Goal: Task Accomplishment & Management: Complete application form

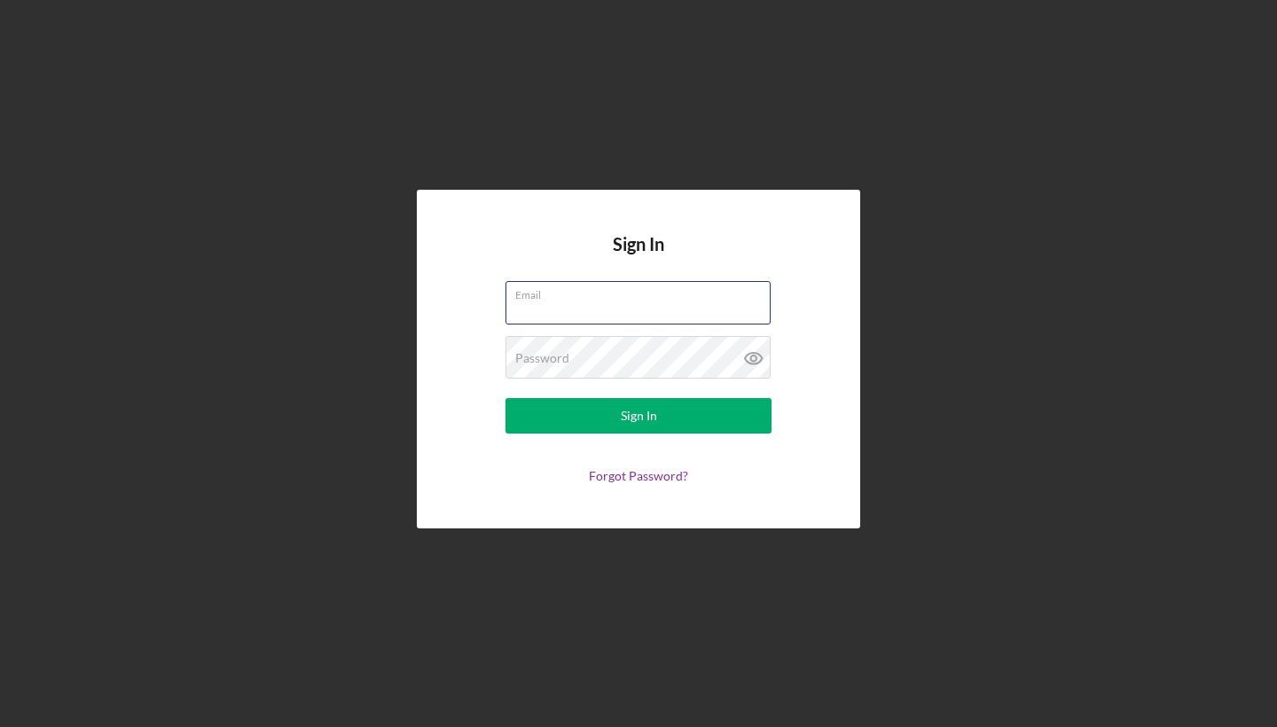
type input "[EMAIL_ADDRESS][DOMAIN_NAME]"
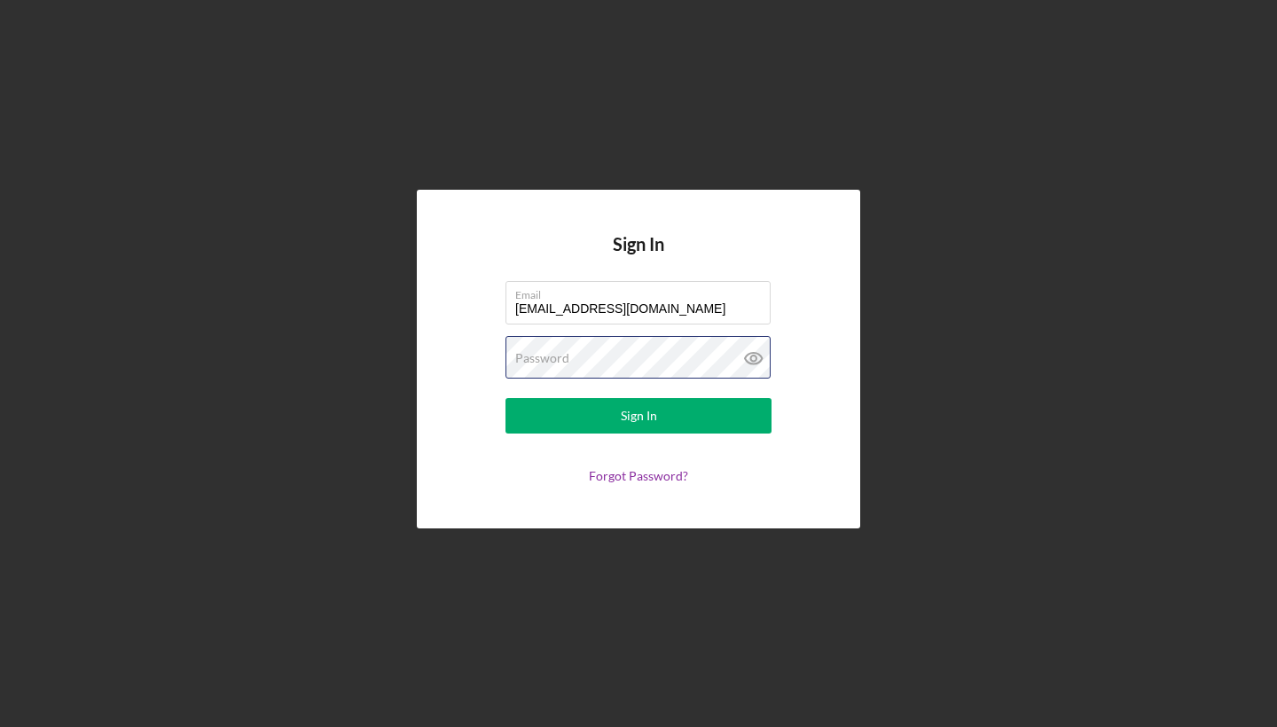
click at [639, 416] on button "Sign In" at bounding box center [639, 415] width 266 height 35
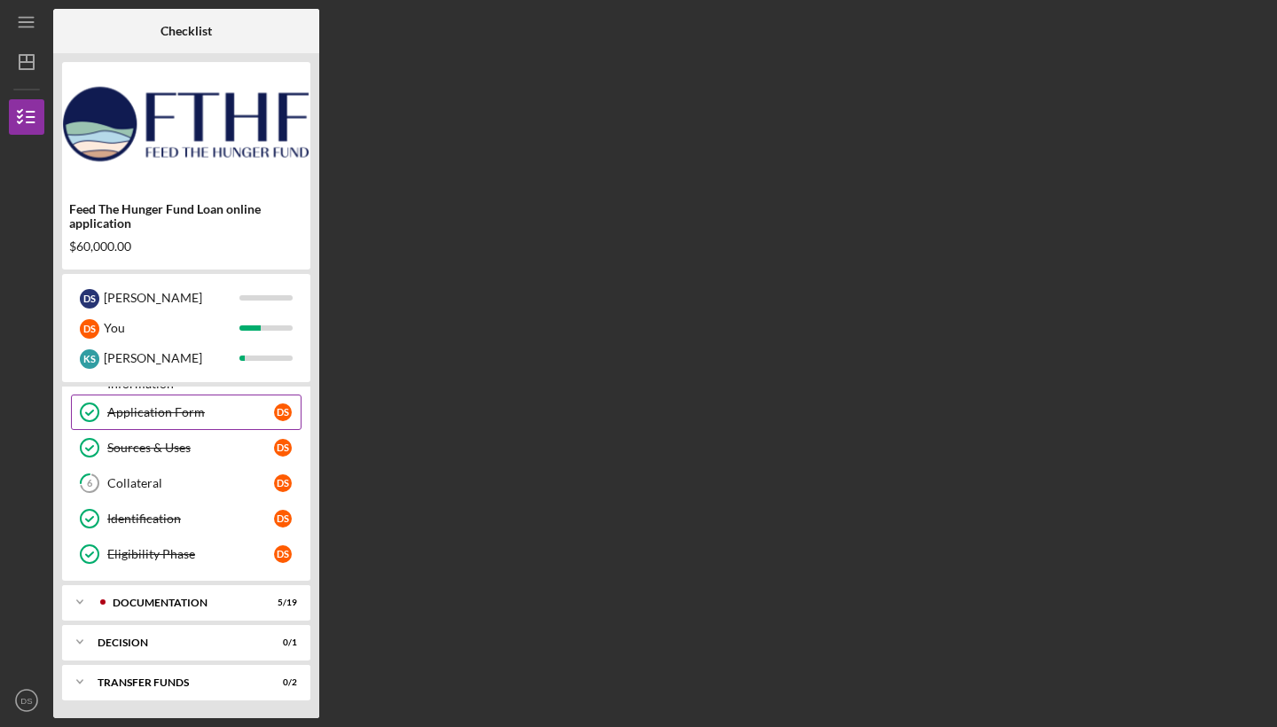
scroll to position [135, 0]
click at [196, 594] on div "Icon/Expander Documentation 5 / 19" at bounding box center [186, 602] width 248 height 35
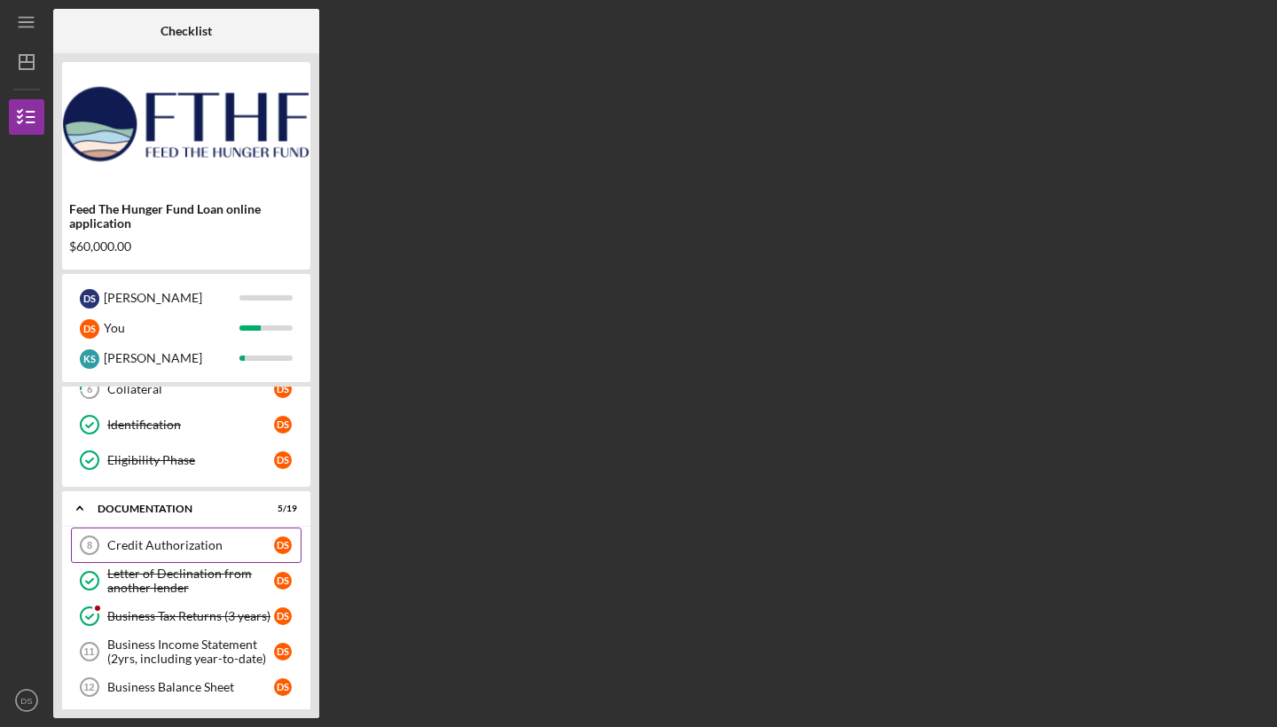
scroll to position [241, 0]
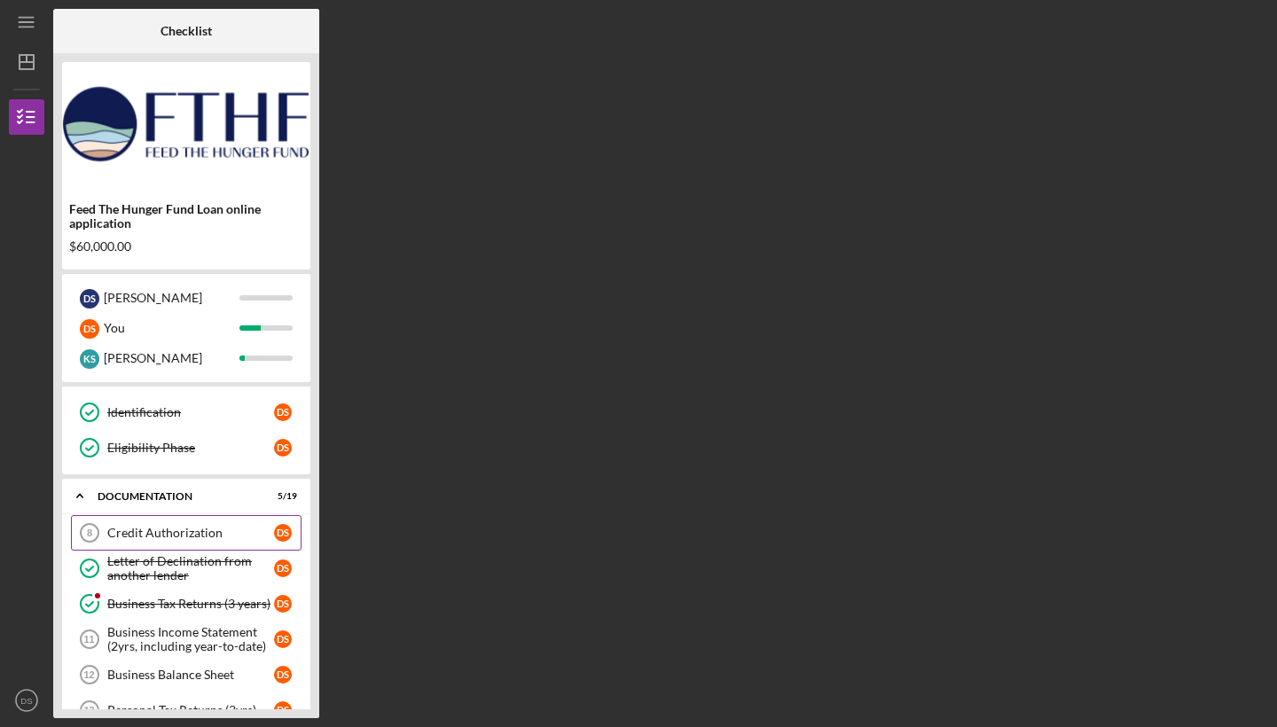
click at [216, 526] on div "Credit Authorization" at bounding box center [190, 533] width 167 height 14
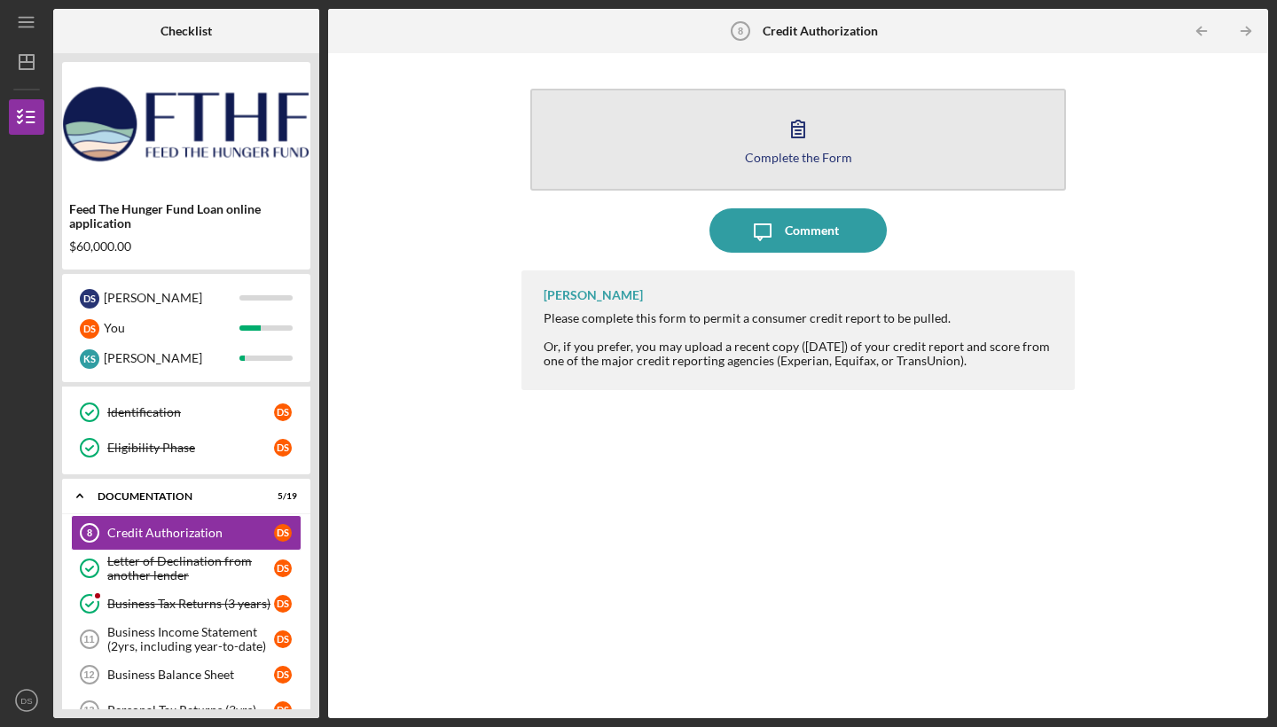
click at [815, 153] on div "Complete the Form" at bounding box center [798, 157] width 107 height 13
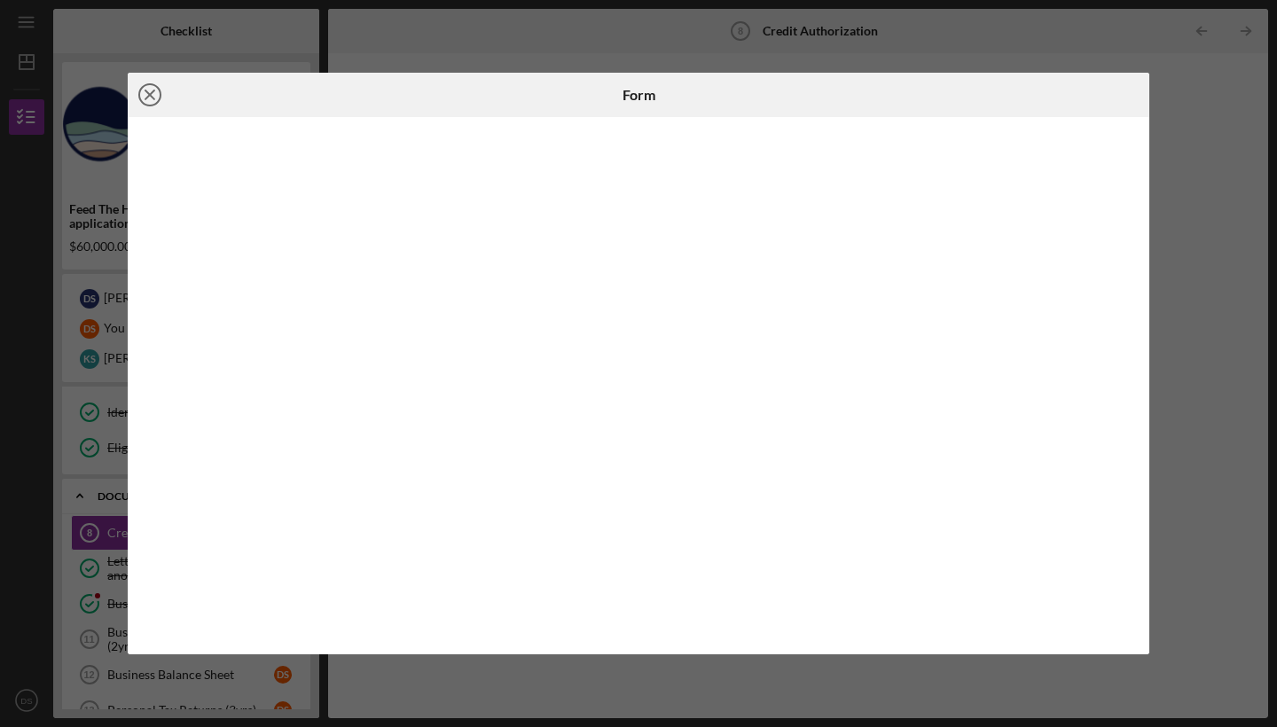
click at [150, 90] on icon "Icon/Close" at bounding box center [150, 95] width 44 height 44
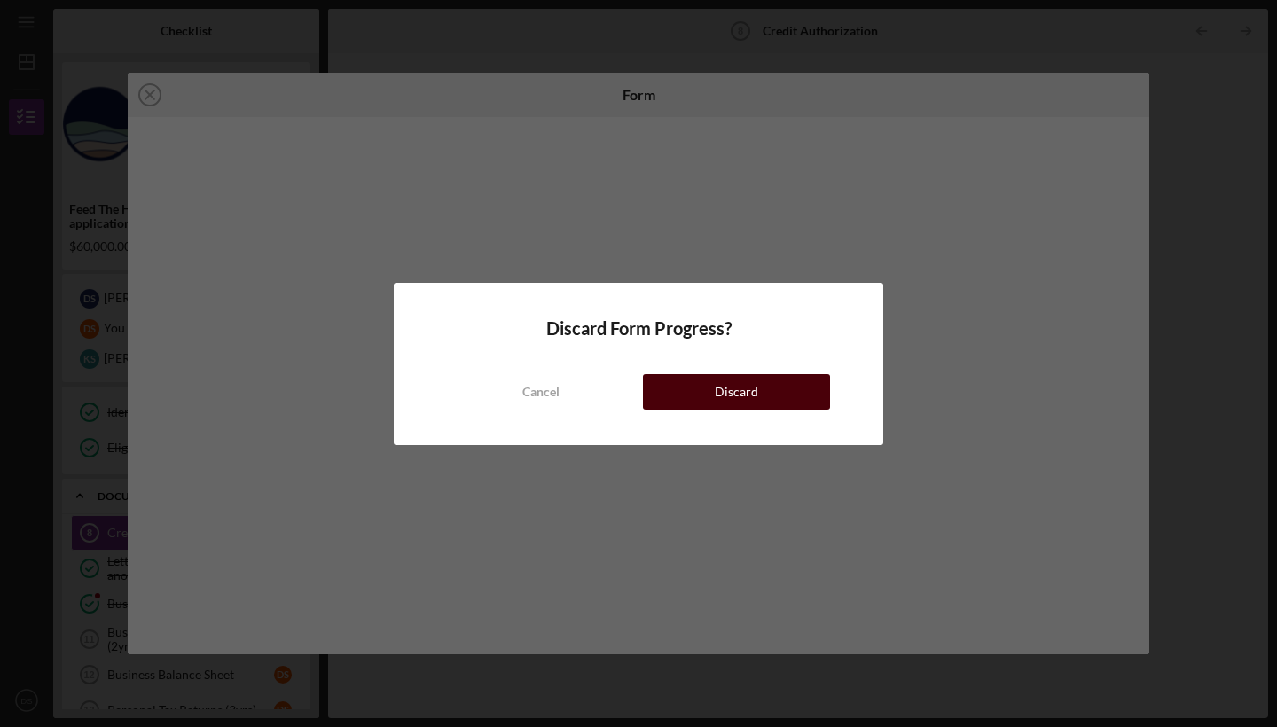
click at [771, 389] on button "Discard" at bounding box center [736, 391] width 187 height 35
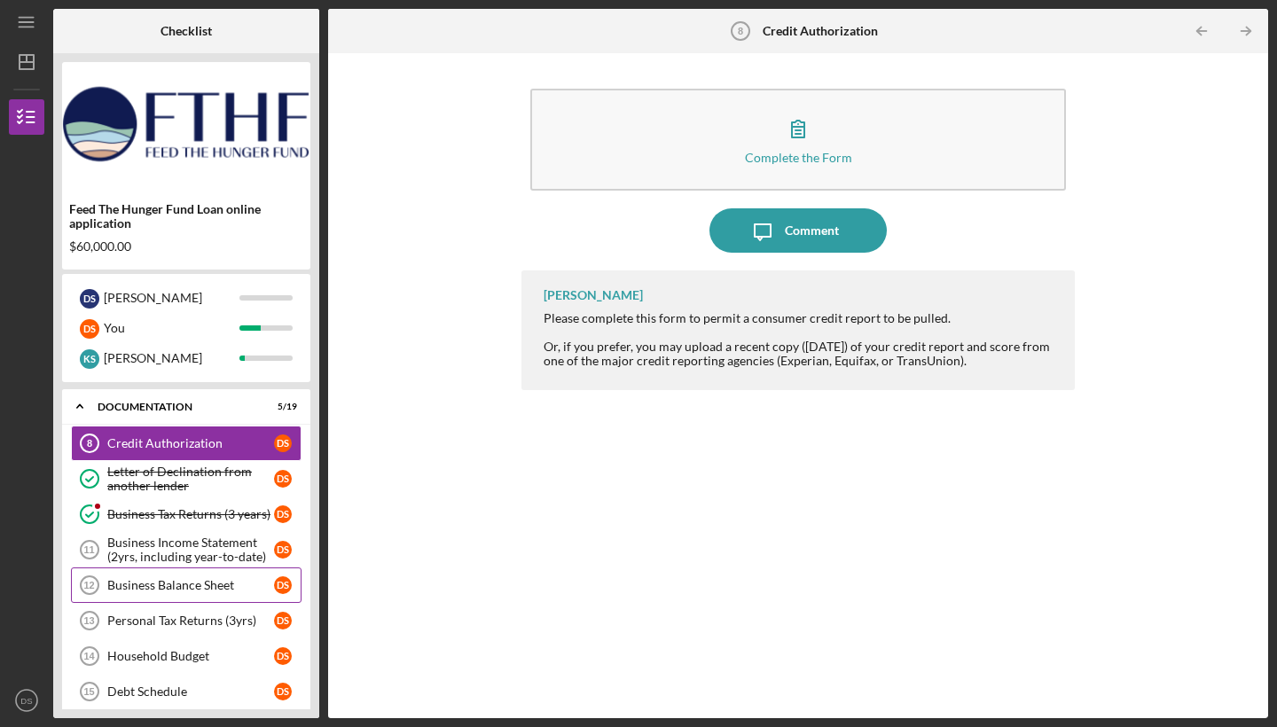
scroll to position [341, 0]
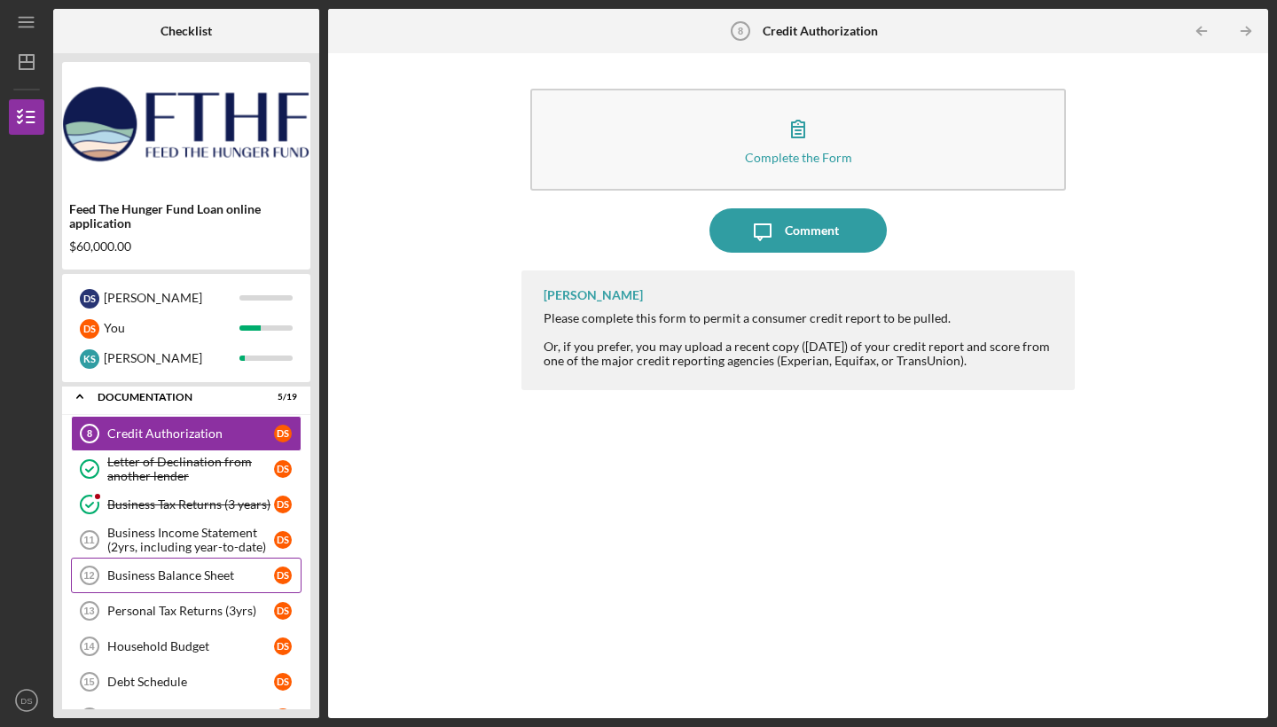
click at [209, 577] on div "Business Balance Sheet" at bounding box center [190, 576] width 167 height 14
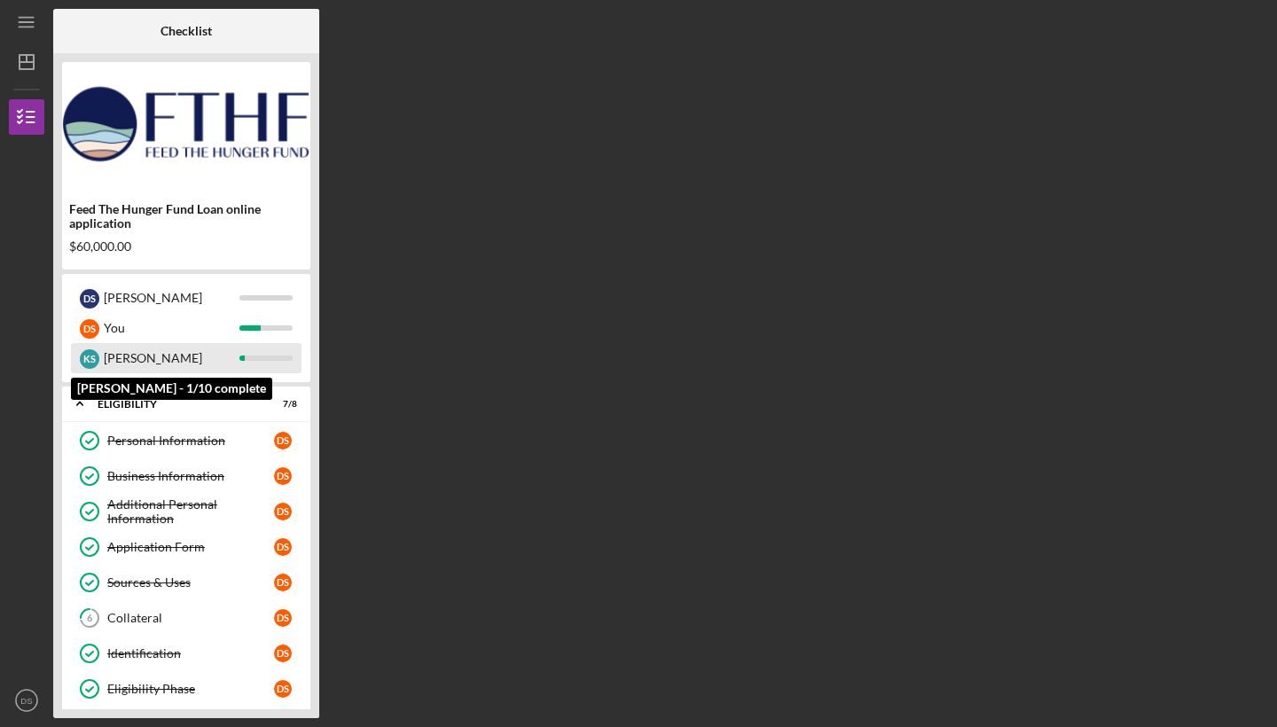
click at [276, 363] on div "K S [PERSON_NAME]" at bounding box center [186, 358] width 231 height 30
click at [273, 360] on div at bounding box center [266, 358] width 53 height 5
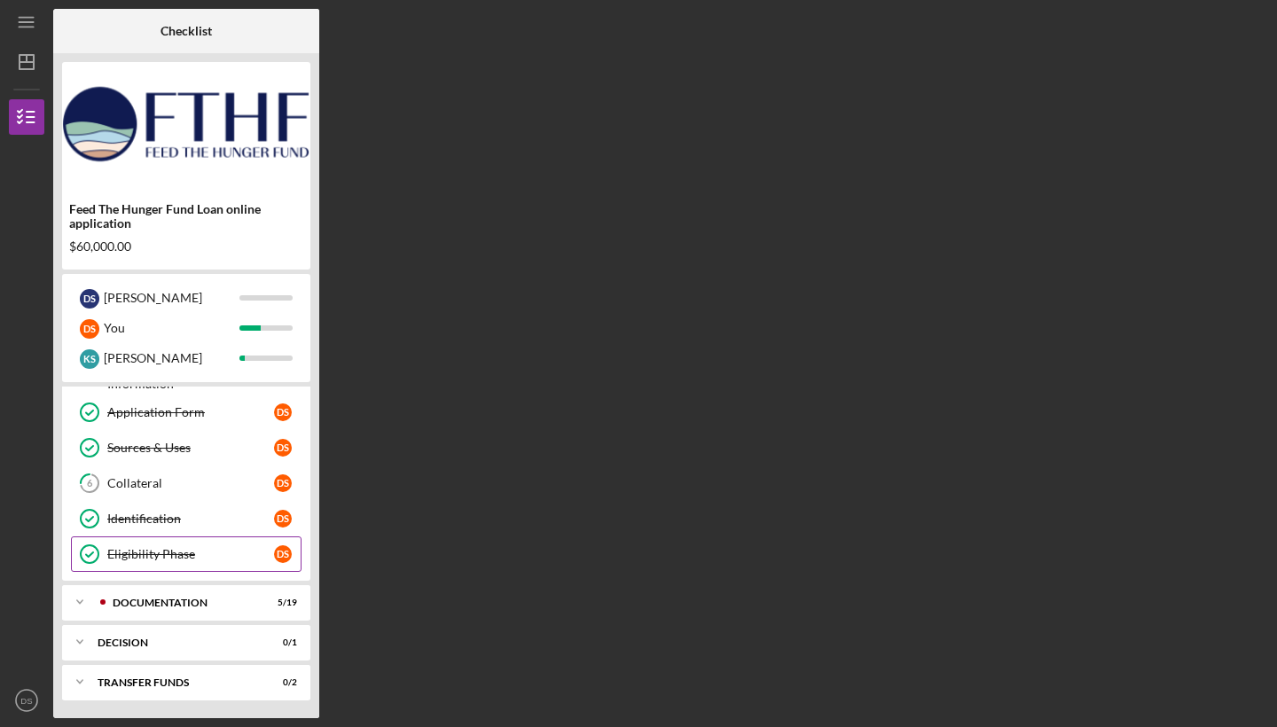
scroll to position [135, 0]
click at [263, 480] on div "Collateral" at bounding box center [190, 483] width 167 height 14
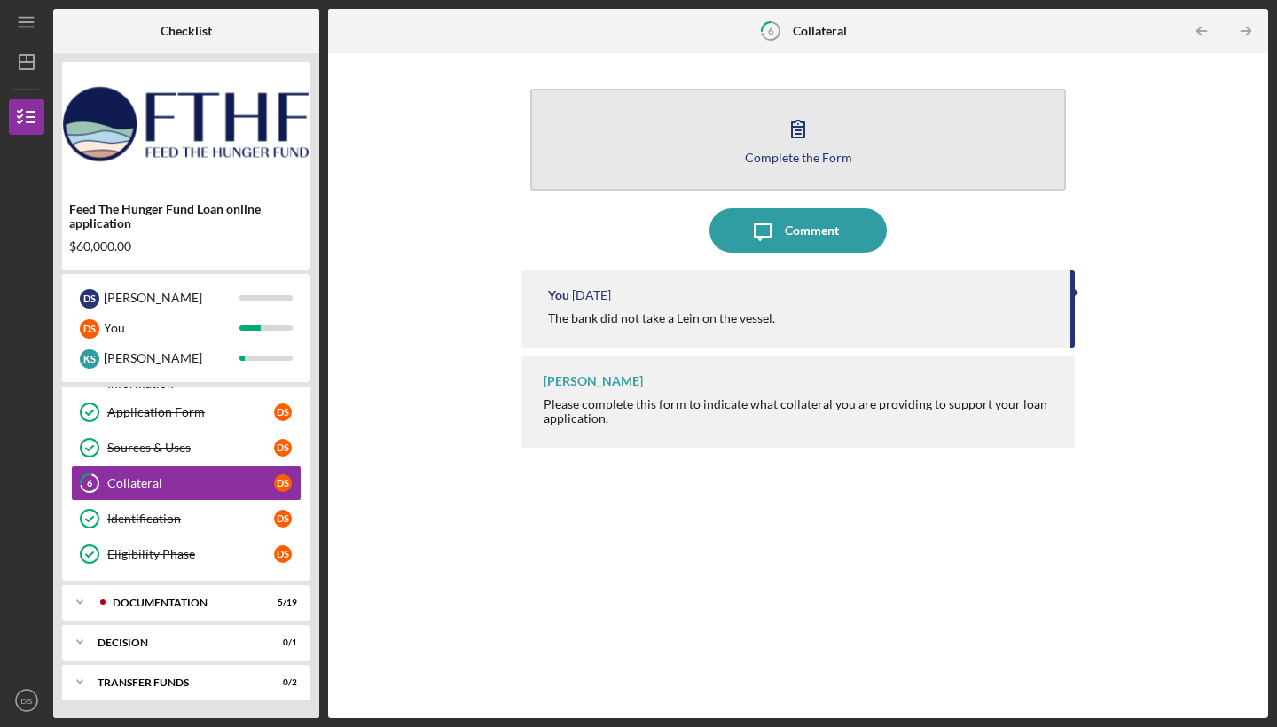
click at [793, 153] on div "Complete the Form" at bounding box center [798, 157] width 107 height 13
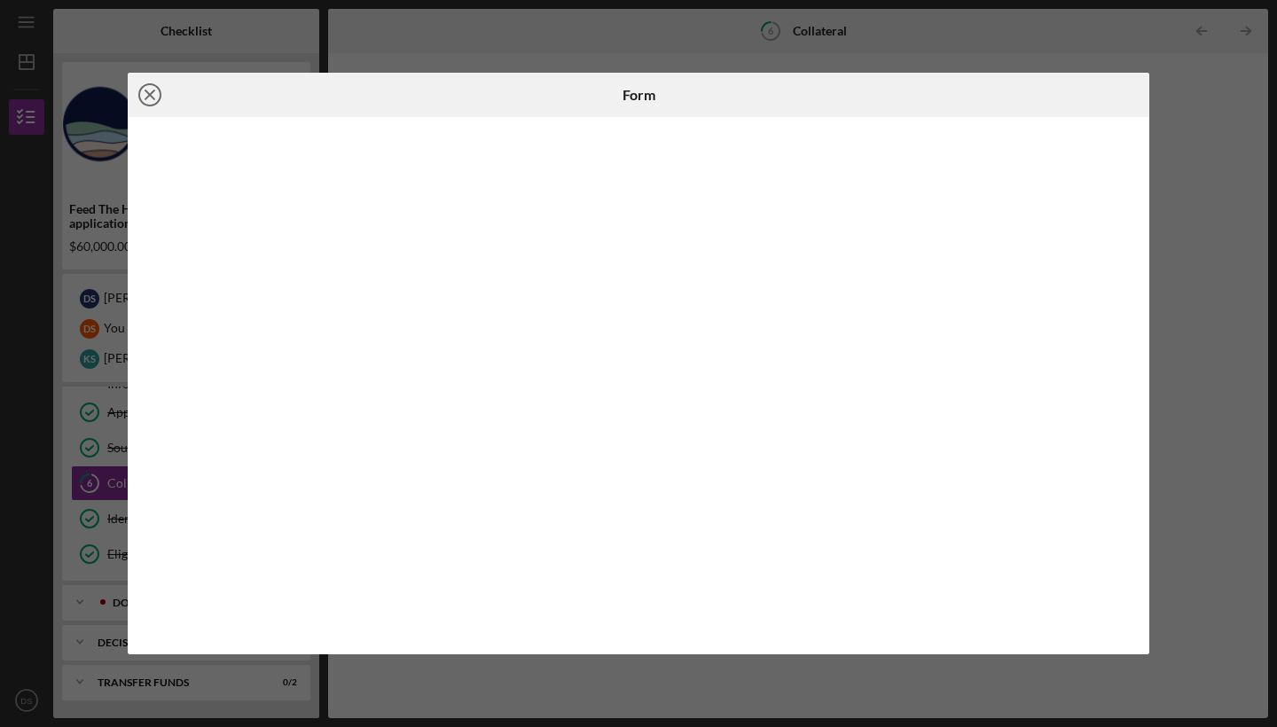
click at [153, 94] on icon "Icon/Close" at bounding box center [150, 95] width 44 height 44
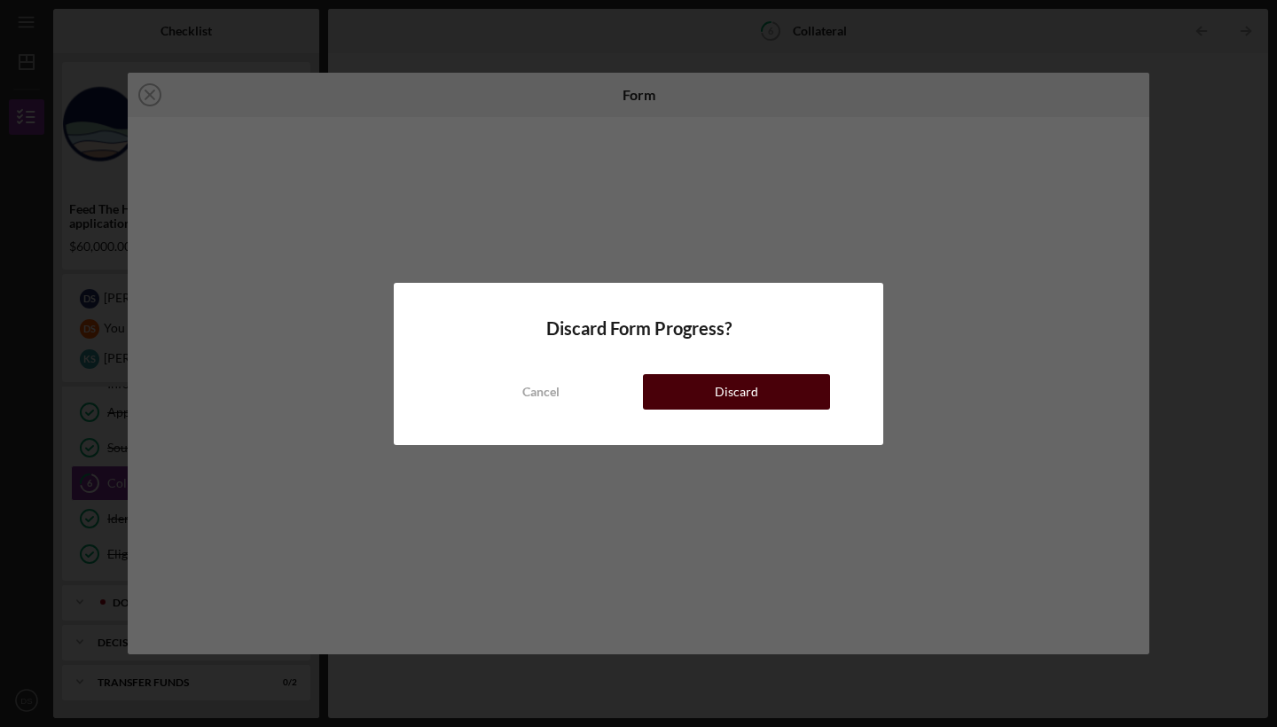
click at [713, 394] on button "Discard" at bounding box center [736, 391] width 187 height 35
